Goal: Check status: Check status

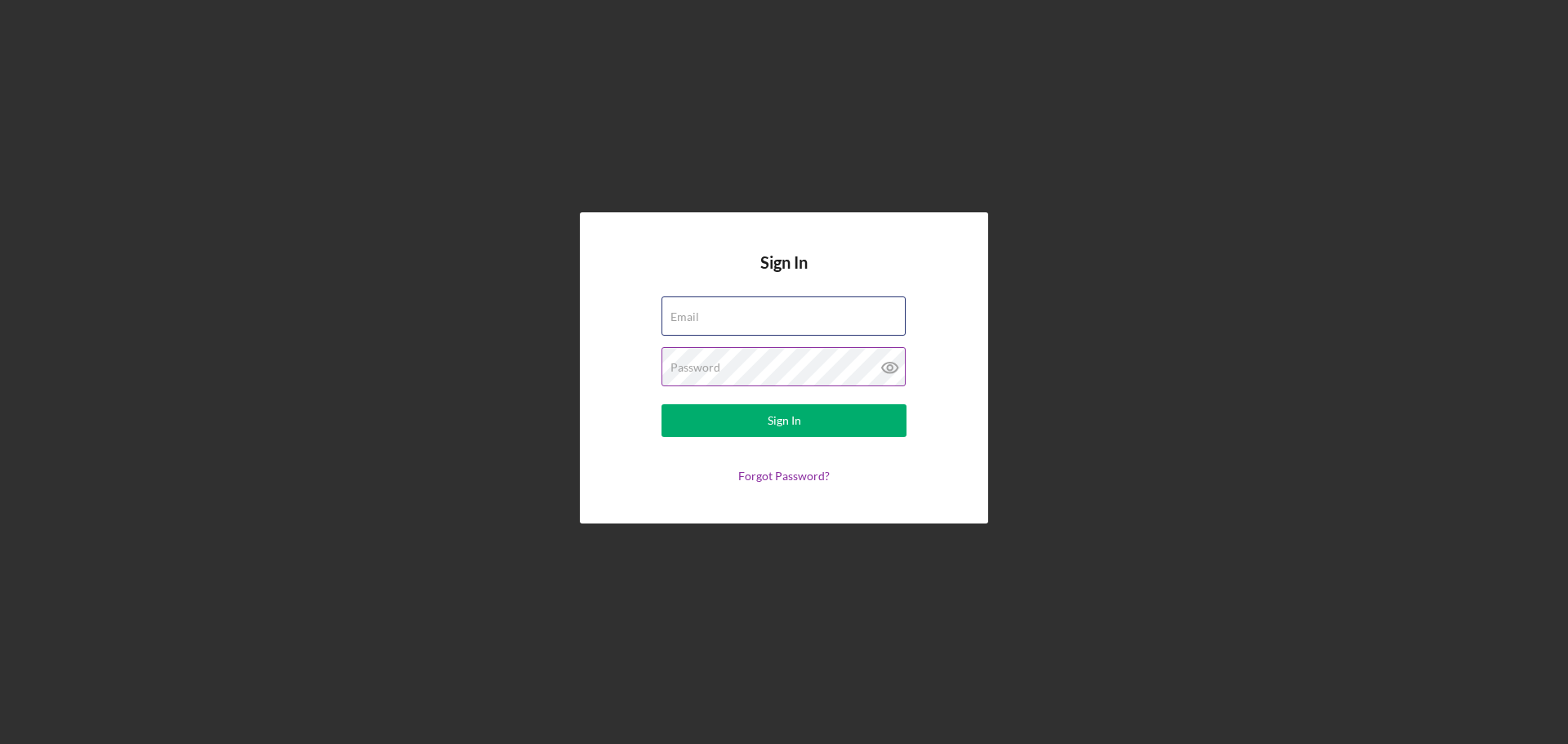
type input "[PERSON_NAME][EMAIL_ADDRESS][DOMAIN_NAME]"
click at [902, 367] on icon at bounding box center [890, 367] width 40 height 40
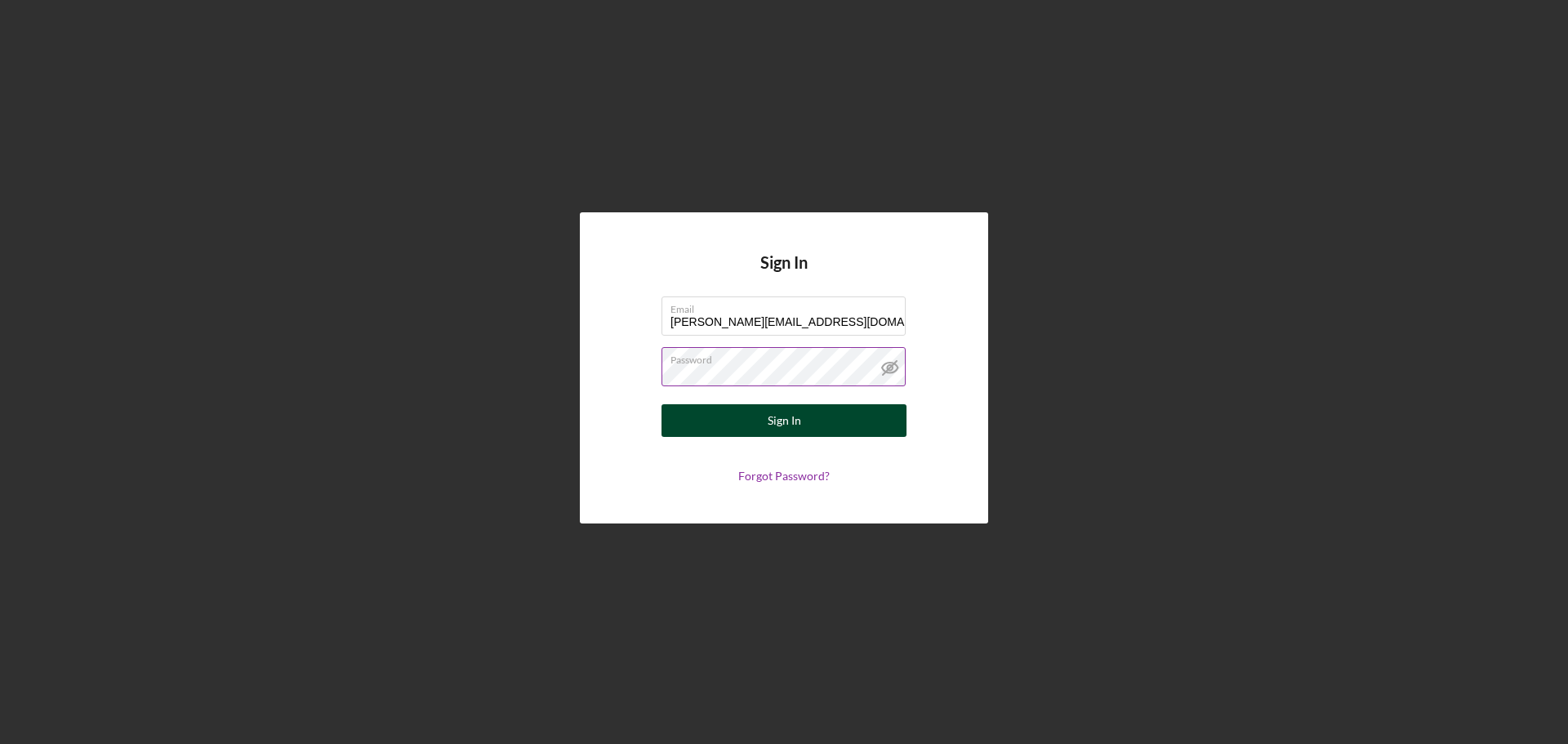
click at [765, 415] on button "Sign In" at bounding box center [784, 420] width 245 height 33
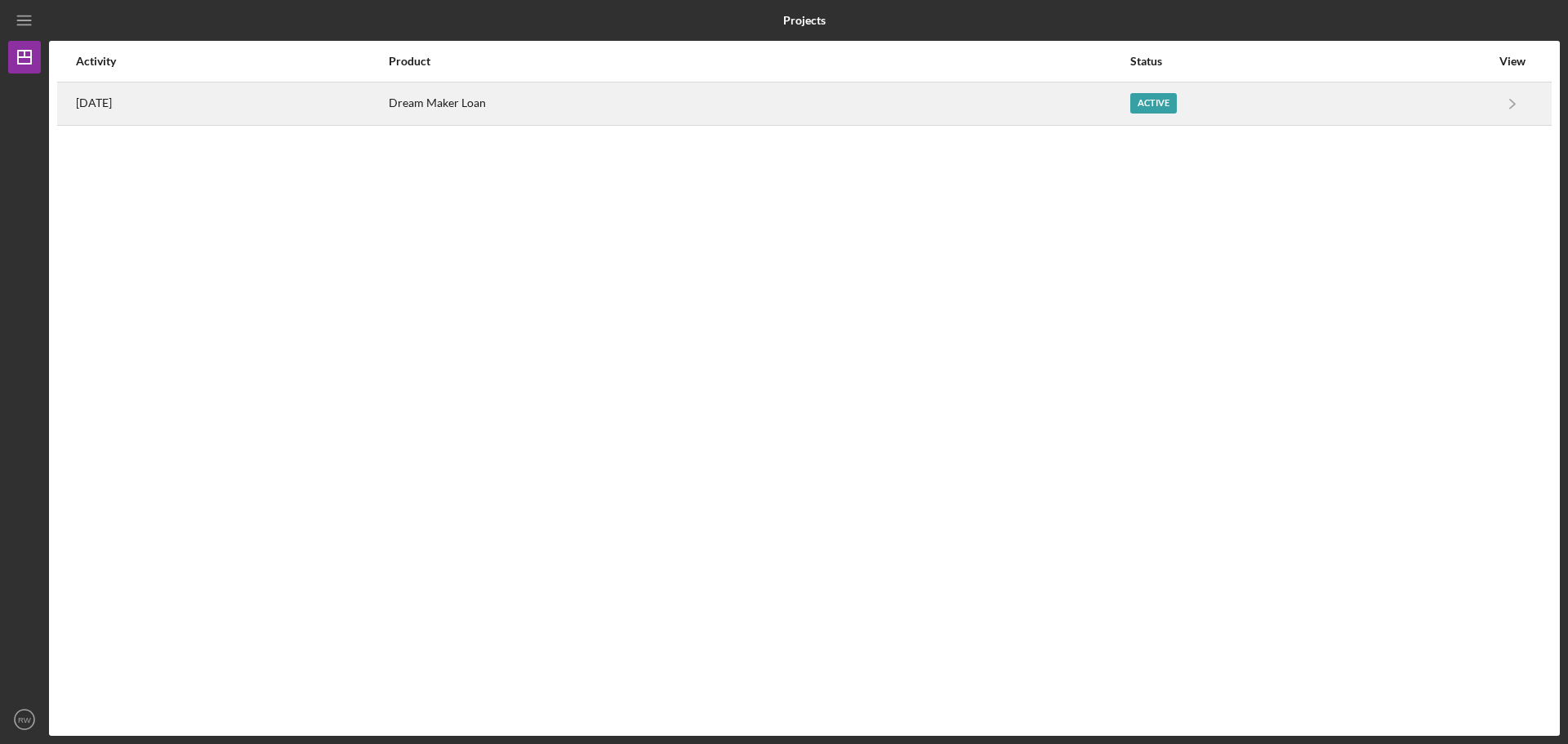
click at [112, 108] on time "[DATE]" at bounding box center [94, 103] width 36 height 13
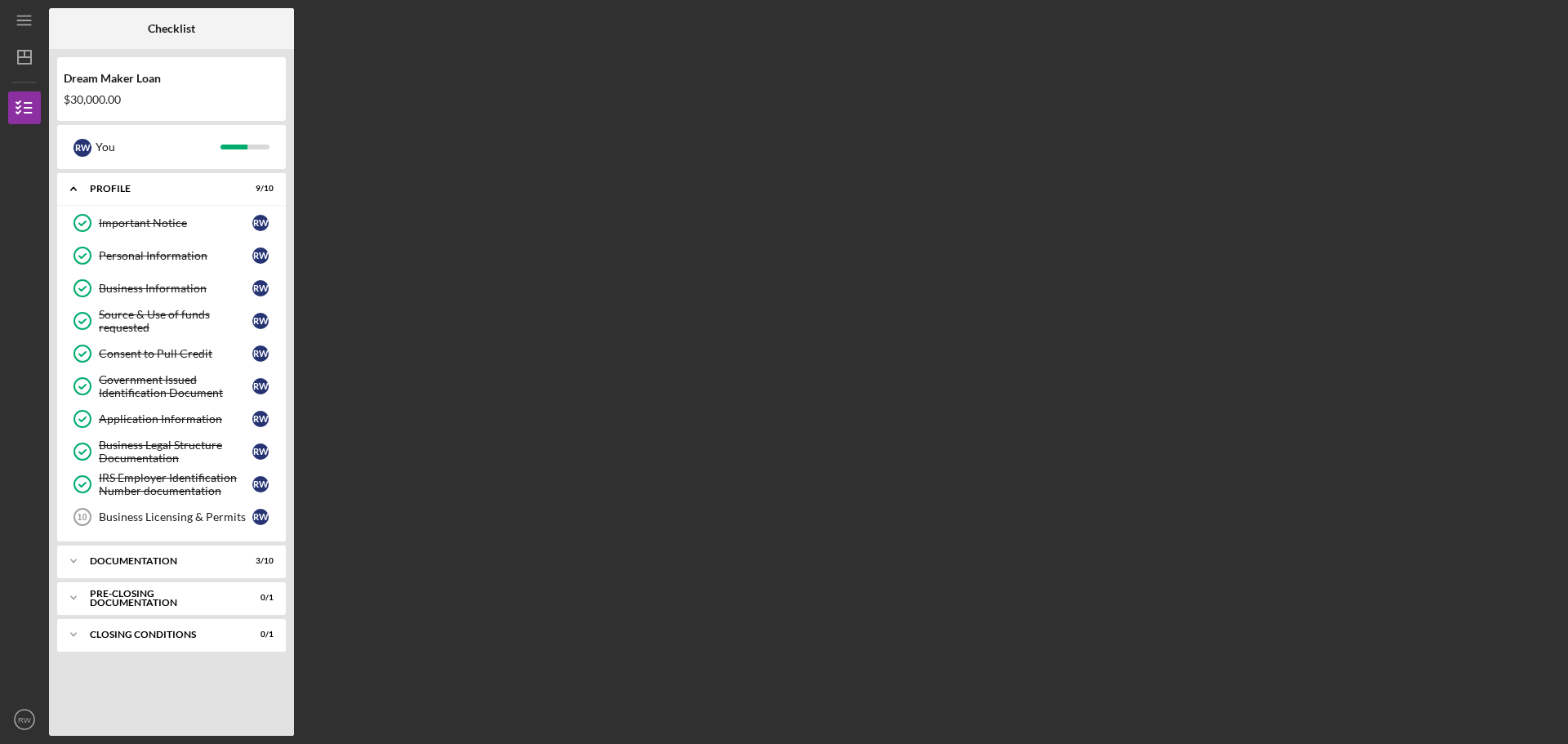
drag, startPoint x: 1438, startPoint y: 1, endPoint x: 707, endPoint y: 190, distance: 755.0
click at [707, 190] on div "Checklist Dream Maker Loan $30,000.00 R W You Icon/Expander Profile 9 / 10 Impo…" at bounding box center [804, 372] width 1511 height 727
